Goal: Task Accomplishment & Management: Use online tool/utility

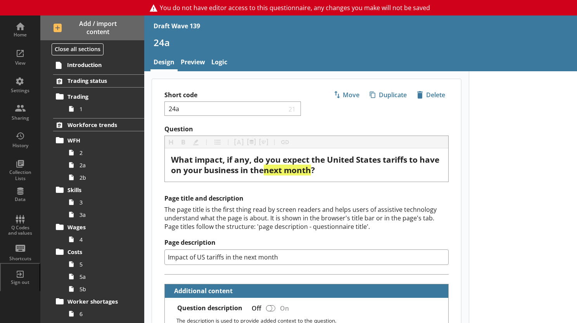
scroll to position [628, 0]
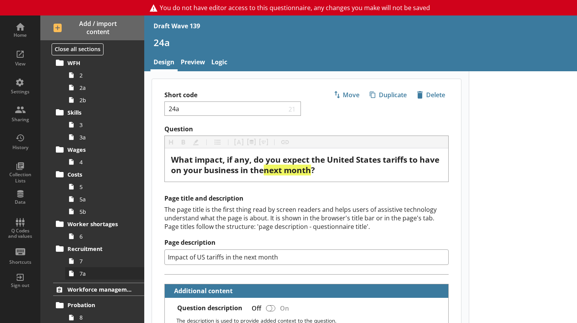
scroll to position [116, 0]
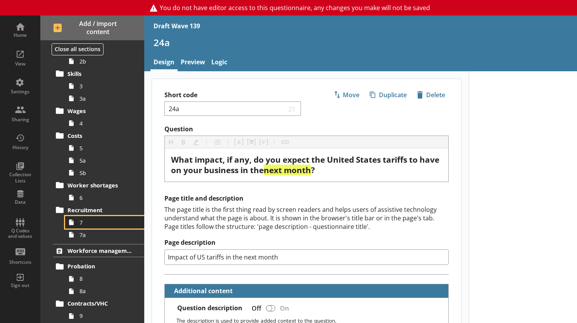
click at [82, 224] on span "7" at bounding box center [107, 222] width 55 height 7
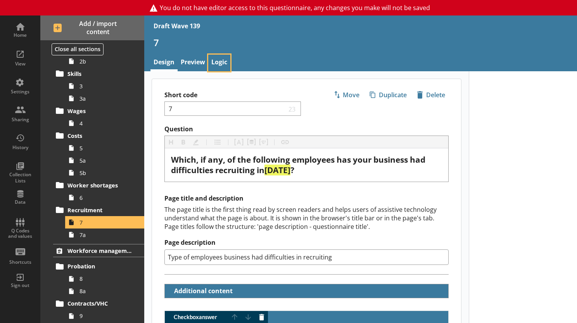
click at [213, 61] on link "Logic" at bounding box center [219, 63] width 22 height 17
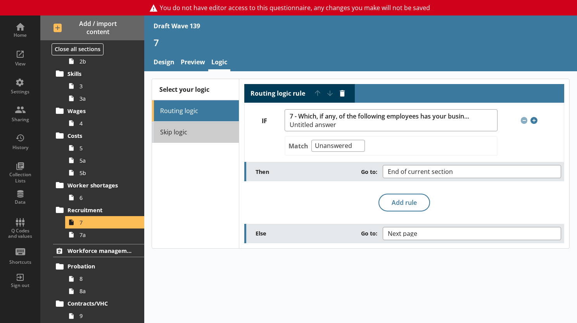
click at [188, 132] on link "Skip logic" at bounding box center [195, 132] width 87 height 21
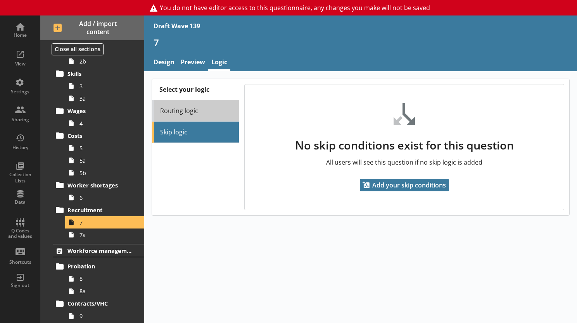
click at [180, 120] on link "Routing logic" at bounding box center [195, 110] width 87 height 21
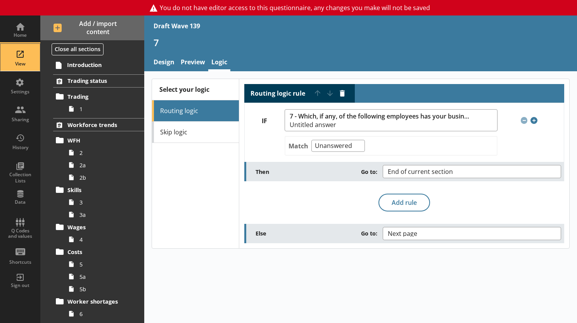
click at [19, 60] on div "View" at bounding box center [20, 57] width 27 height 27
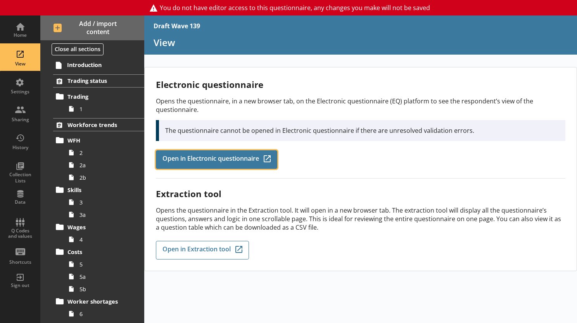
click at [203, 167] on link "Open in Electronic questionnaire Q-Codes_Icon Created with Sketch." at bounding box center [216, 159] width 121 height 19
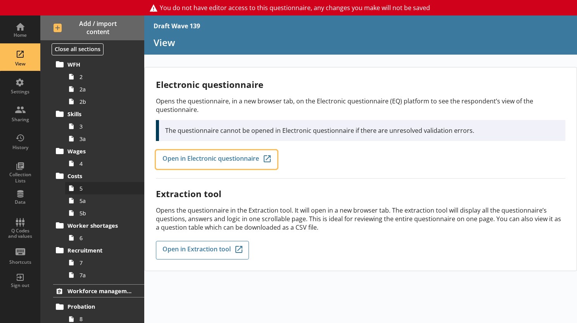
scroll to position [78, 0]
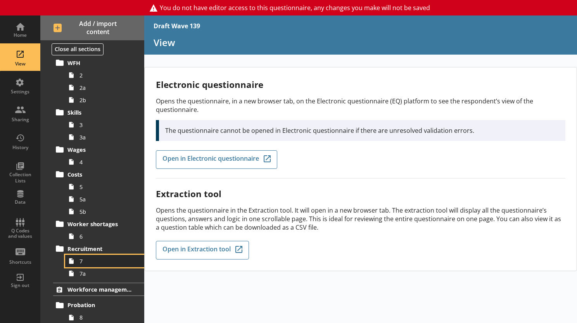
click at [83, 264] on span "7" at bounding box center [107, 261] width 55 height 7
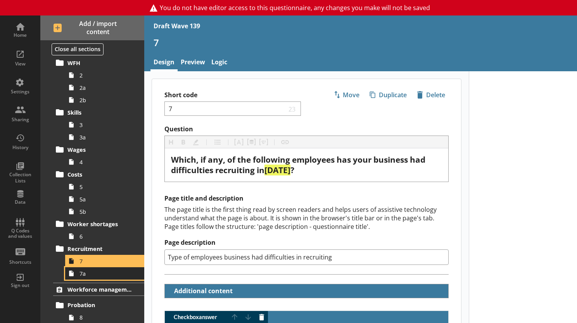
click at [93, 275] on span "7a" at bounding box center [107, 273] width 55 height 7
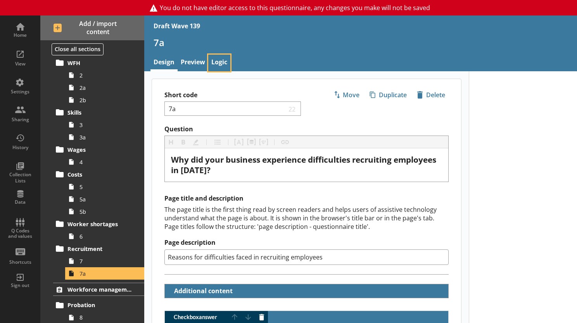
click at [217, 61] on link "Logic" at bounding box center [219, 63] width 22 height 17
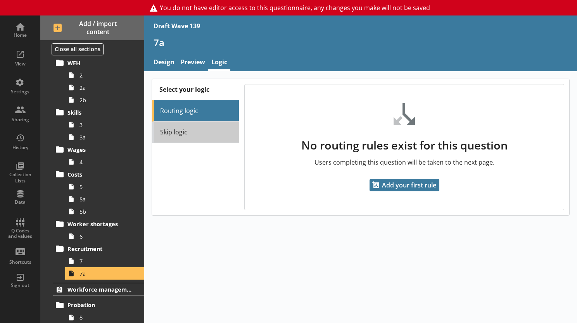
click at [209, 138] on link "Skip logic" at bounding box center [195, 132] width 87 height 21
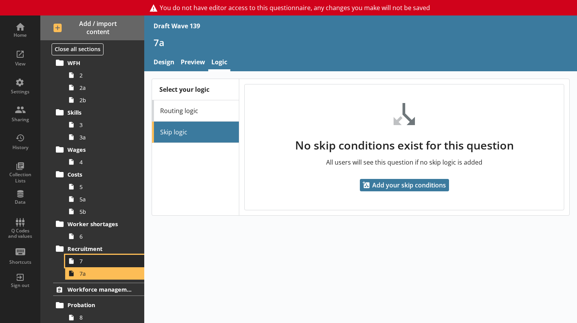
click at [107, 259] on span "7" at bounding box center [107, 261] width 55 height 7
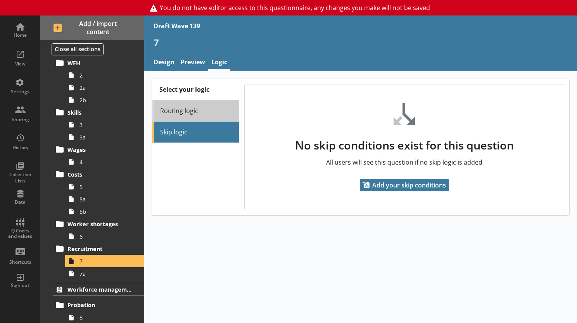
click at [172, 114] on link "Routing logic" at bounding box center [195, 110] width 87 height 21
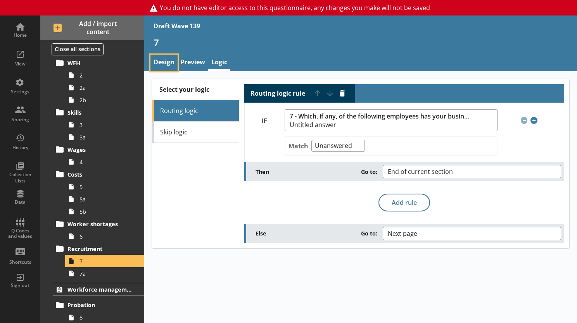
click at [169, 64] on link "Design" at bounding box center [163, 63] width 27 height 17
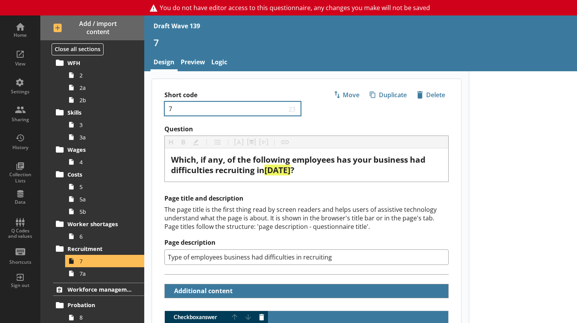
type textarea "x"
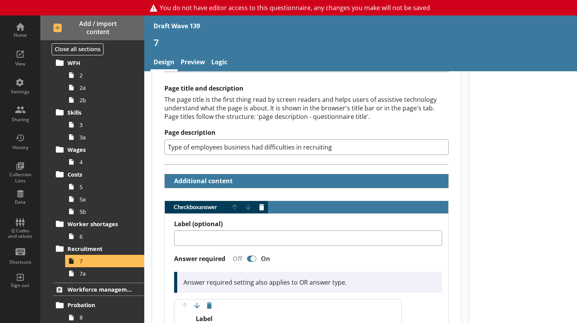
scroll to position [116, 0]
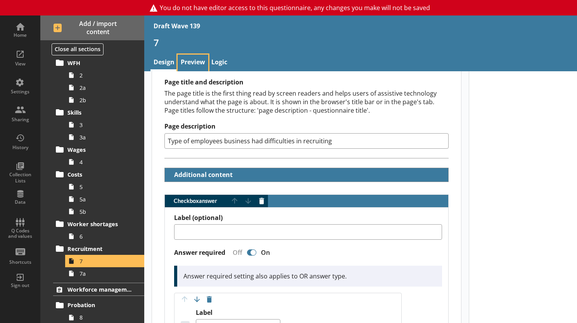
click at [194, 62] on link "Preview" at bounding box center [193, 63] width 31 height 17
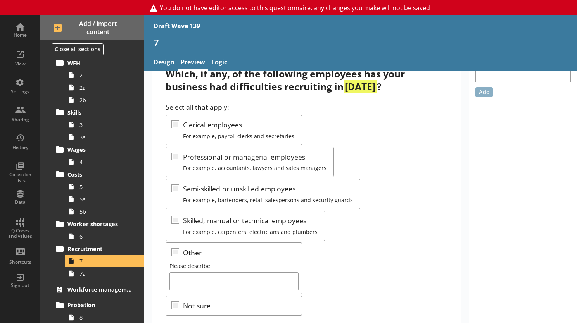
scroll to position [78, 0]
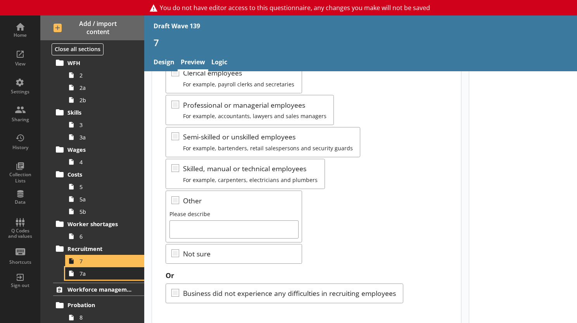
click at [101, 277] on link "7a" at bounding box center [104, 274] width 79 height 12
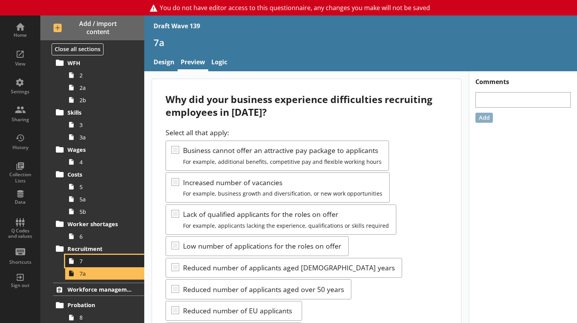
click at [93, 258] on span "7" at bounding box center [107, 261] width 55 height 7
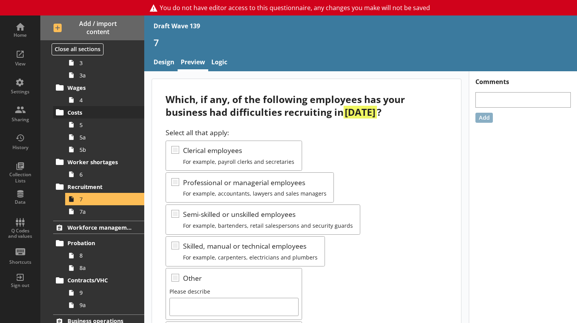
scroll to position [155, 0]
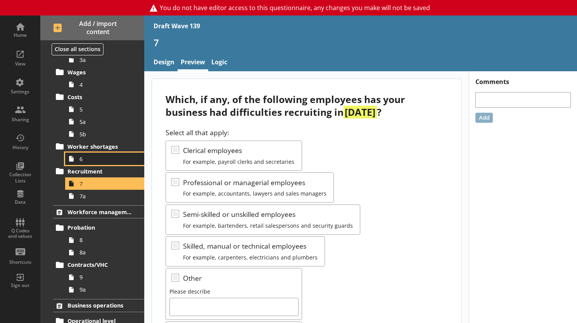
click at [81, 159] on span "6" at bounding box center [107, 159] width 55 height 7
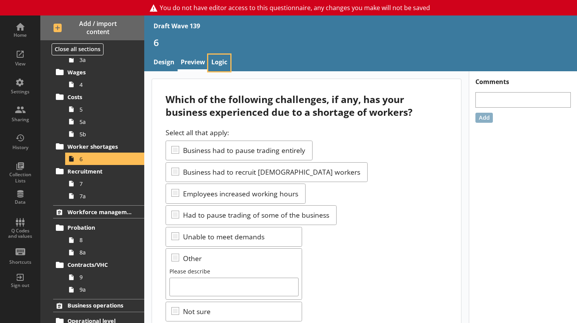
click at [211, 64] on link "Logic" at bounding box center [219, 63] width 22 height 17
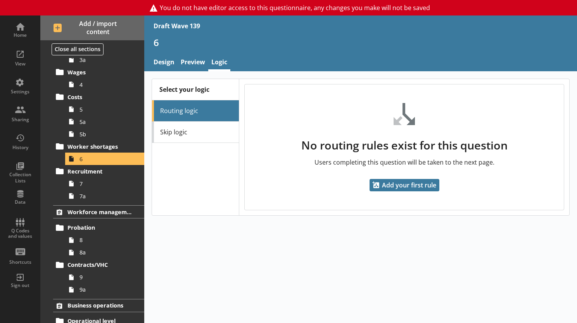
click at [221, 146] on div "Select your logic Routing logic Skip logic" at bounding box center [195, 147] width 87 height 137
click at [207, 134] on link "Skip logic" at bounding box center [195, 132] width 87 height 21
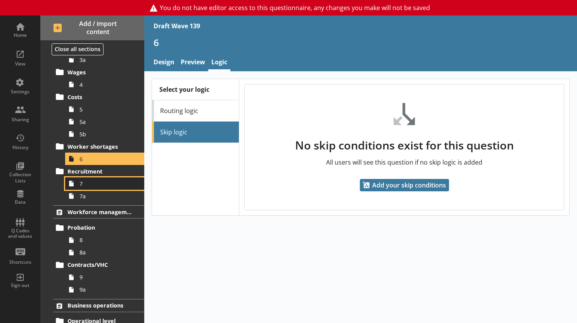
click at [86, 186] on span "7" at bounding box center [107, 183] width 55 height 7
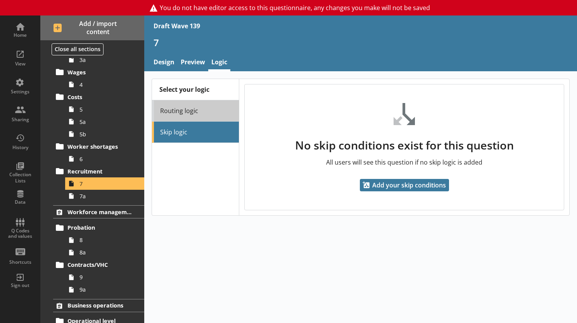
click at [193, 105] on link "Routing logic" at bounding box center [195, 110] width 87 height 21
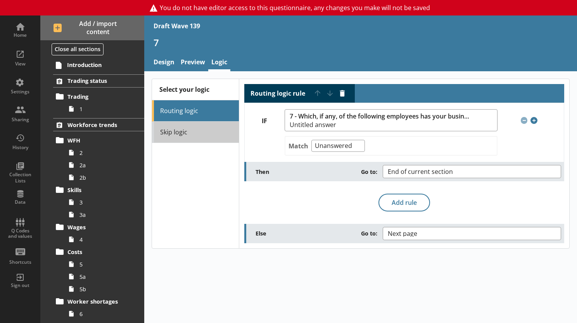
click at [180, 128] on link "Skip logic" at bounding box center [195, 132] width 87 height 21
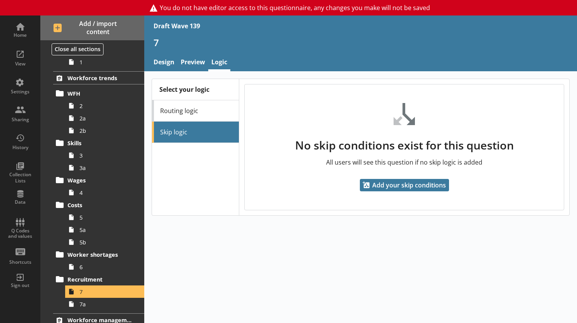
scroll to position [116, 0]
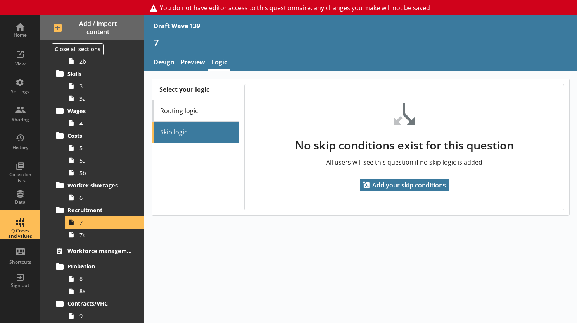
drag, startPoint x: 18, startPoint y: 225, endPoint x: 118, endPoint y: 216, distance: 99.6
click at [18, 225] on div "Q Codes and values" at bounding box center [20, 224] width 27 height 27
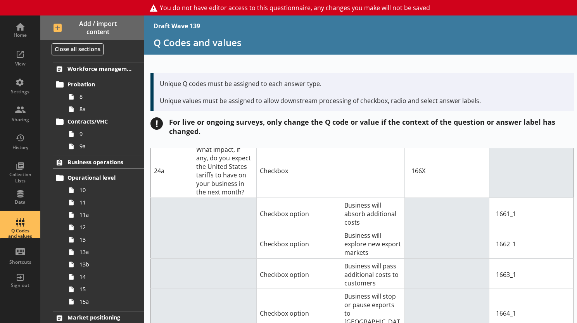
scroll to position [388, 0]
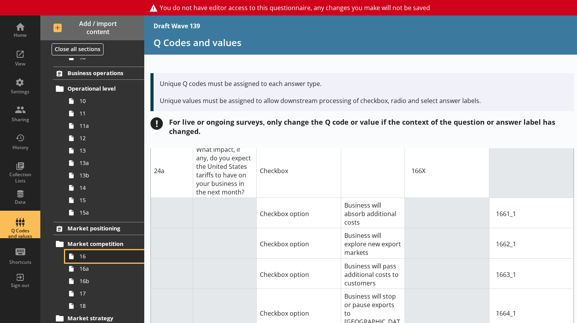
click at [90, 261] on link "16" at bounding box center [104, 257] width 79 height 12
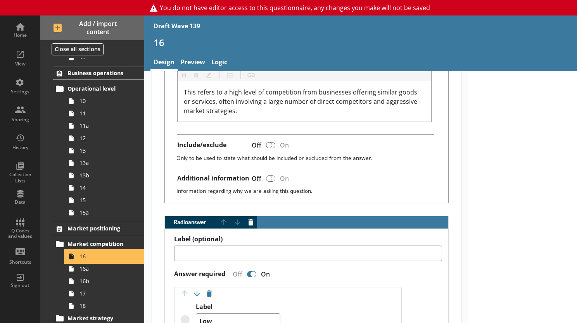
scroll to position [349, 0]
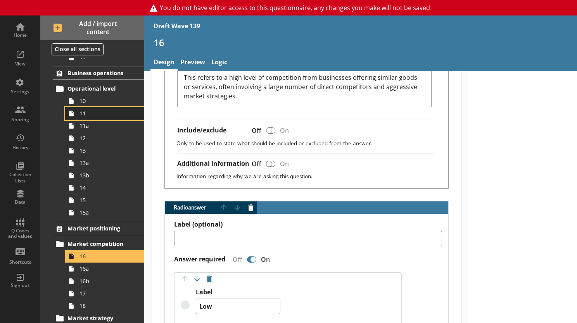
click at [91, 110] on span "11" at bounding box center [107, 113] width 55 height 7
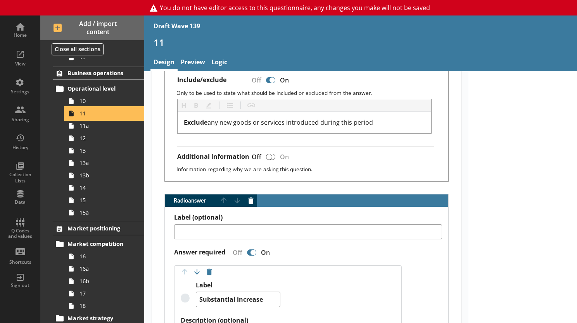
scroll to position [310, 0]
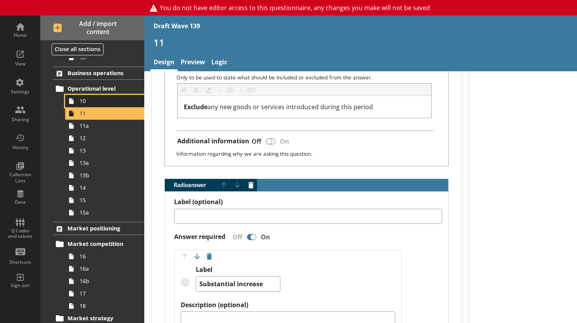
click at [81, 102] on span "10" at bounding box center [107, 100] width 55 height 7
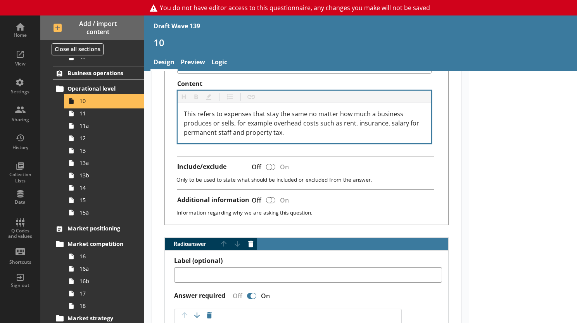
scroll to position [349, 0]
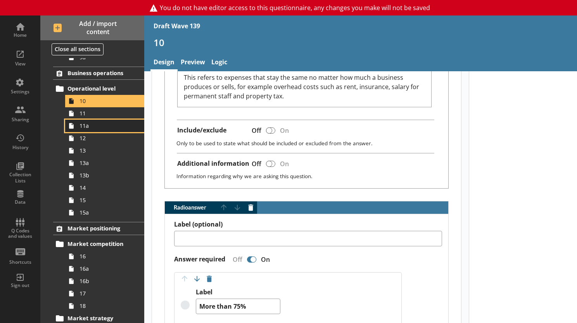
click at [90, 131] on link "11a" at bounding box center [104, 126] width 79 height 12
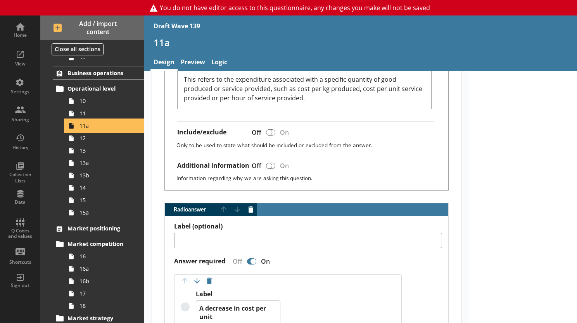
scroll to position [349, 0]
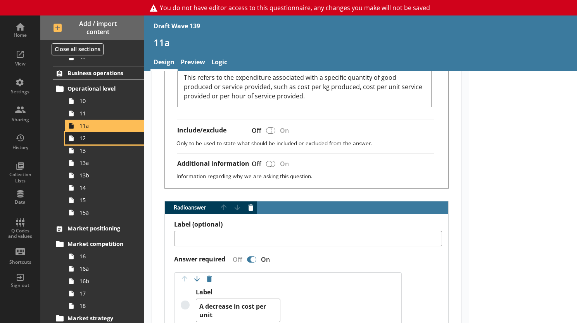
click at [108, 140] on span "12" at bounding box center [107, 138] width 55 height 7
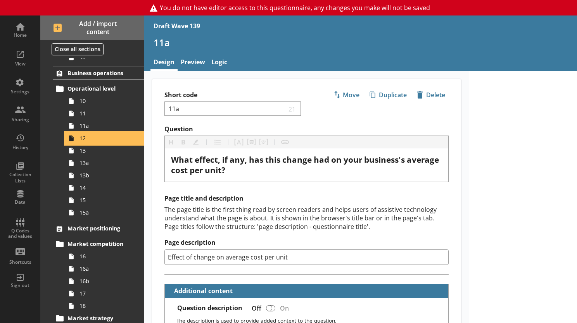
type textarea "x"
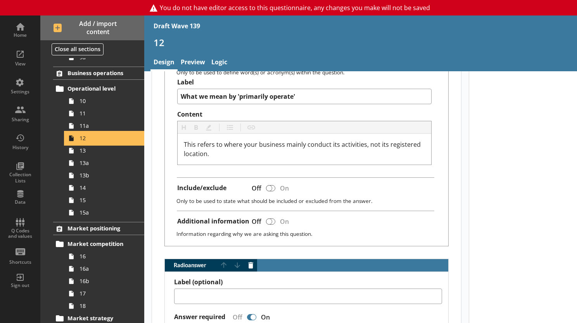
scroll to position [310, 0]
